Goal: Transaction & Acquisition: Purchase product/service

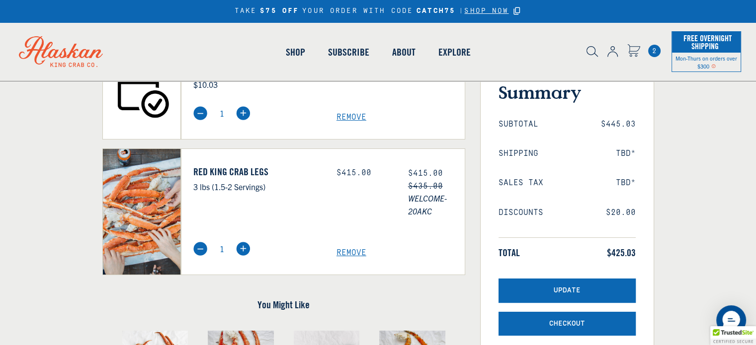
scroll to position [117, 0]
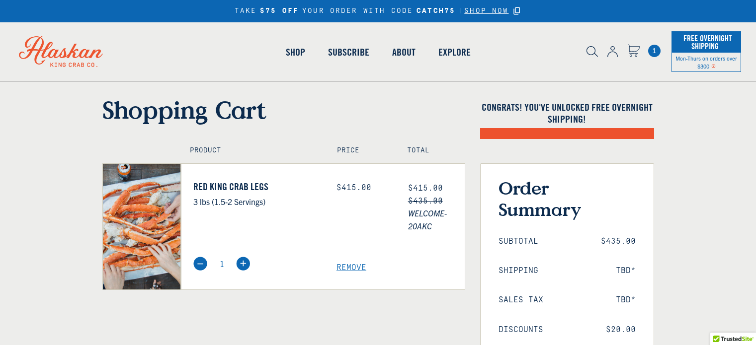
click at [356, 263] on span "Remove" at bounding box center [401, 267] width 128 height 9
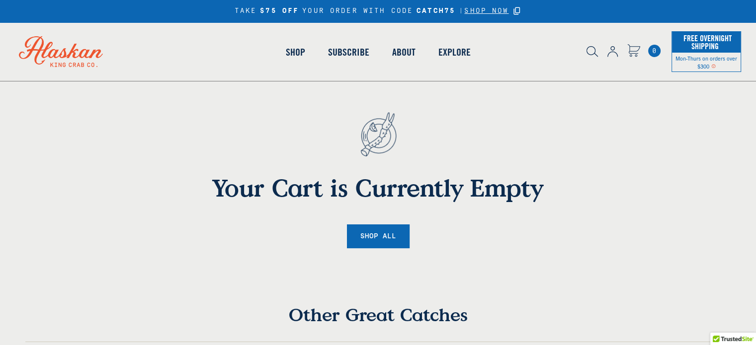
scroll to position [29, 0]
